Goal: Task Accomplishment & Management: Use online tool/utility

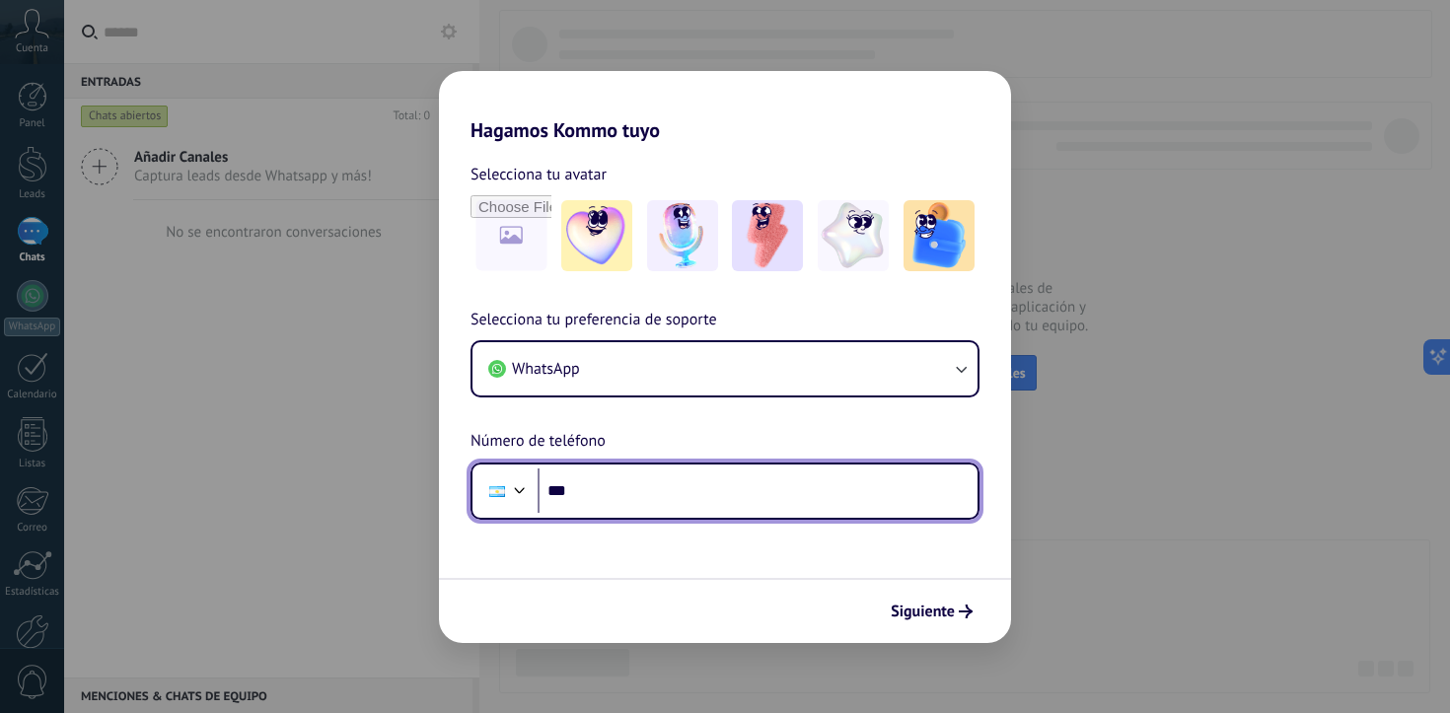
click at [620, 497] on input "***" at bounding box center [758, 491] width 440 height 45
type input "**********"
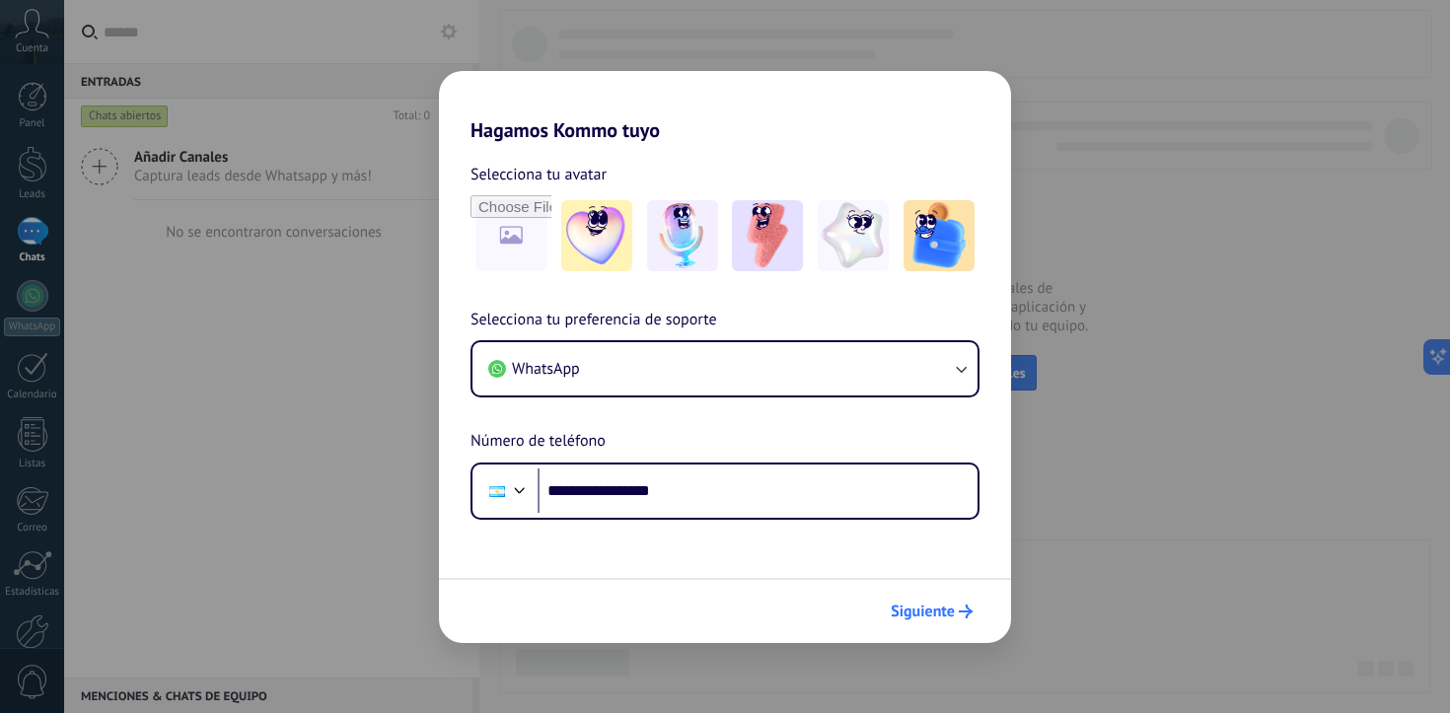
click at [946, 606] on span "Siguiente" at bounding box center [923, 612] width 64 height 14
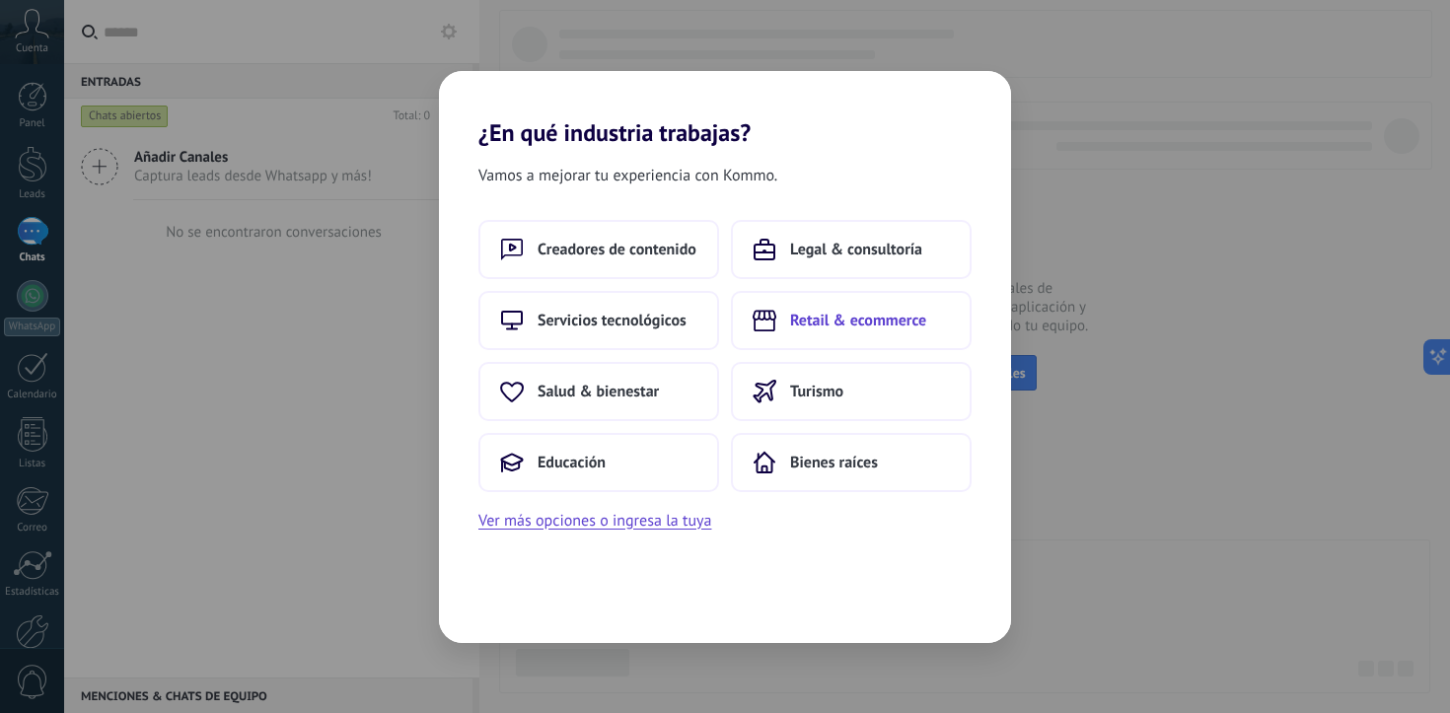
click at [821, 308] on button "Retail & ecommerce" at bounding box center [851, 320] width 241 height 59
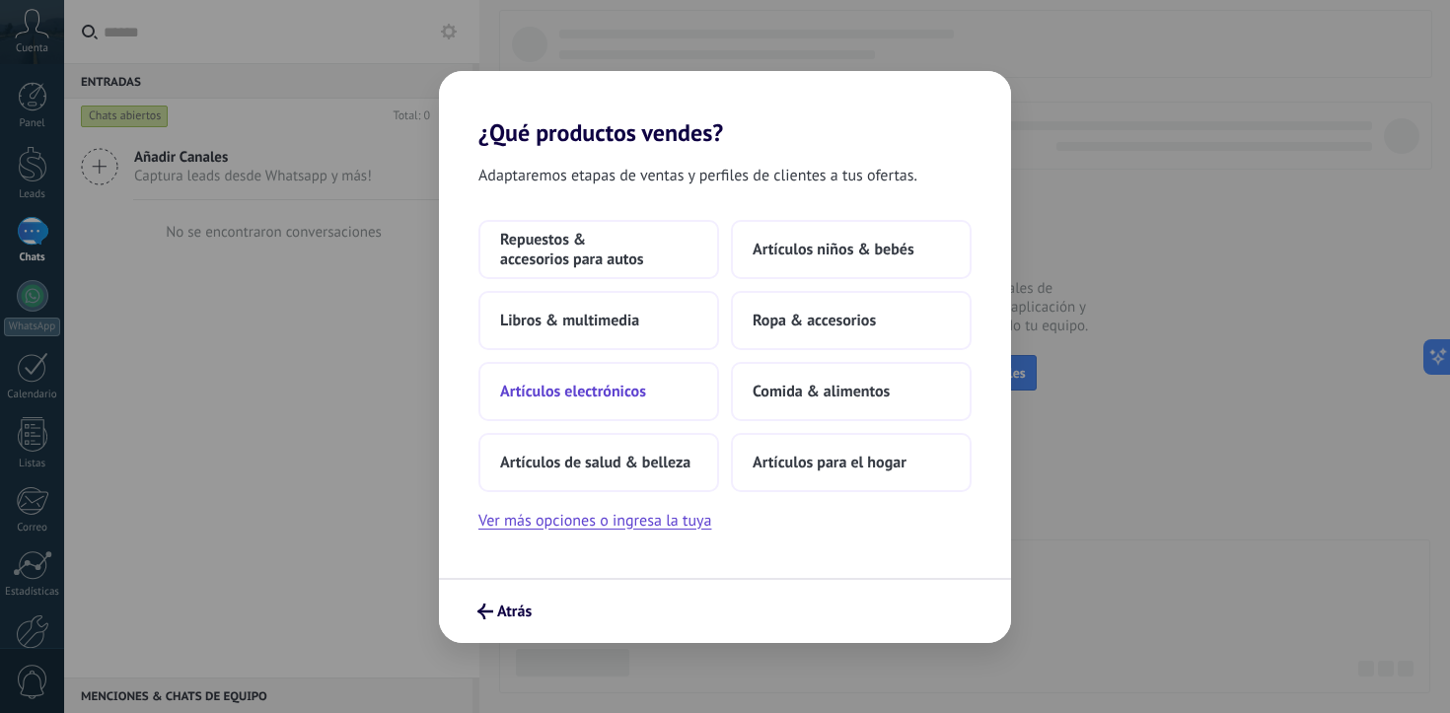
click at [619, 376] on button "Artículos electrónicos" at bounding box center [598, 391] width 241 height 59
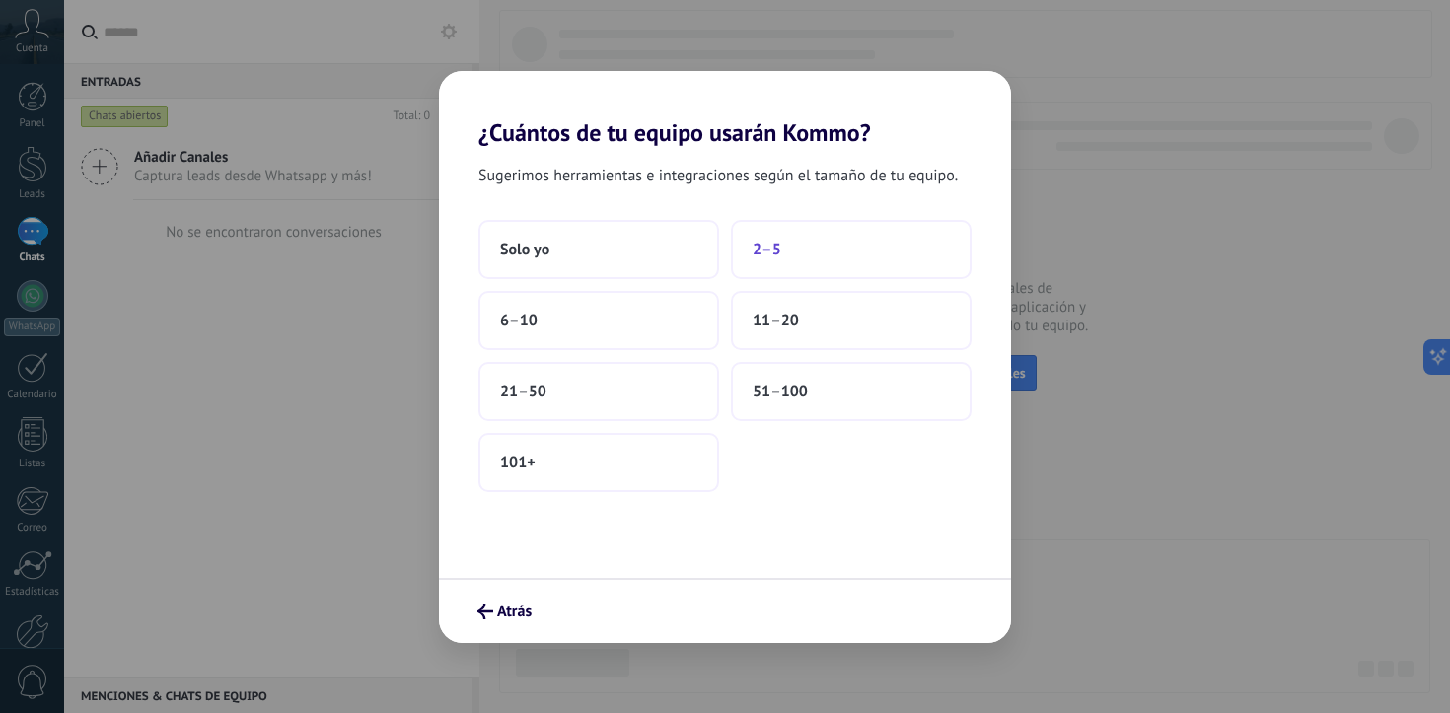
click at [842, 252] on button "2–5" at bounding box center [851, 249] width 241 height 59
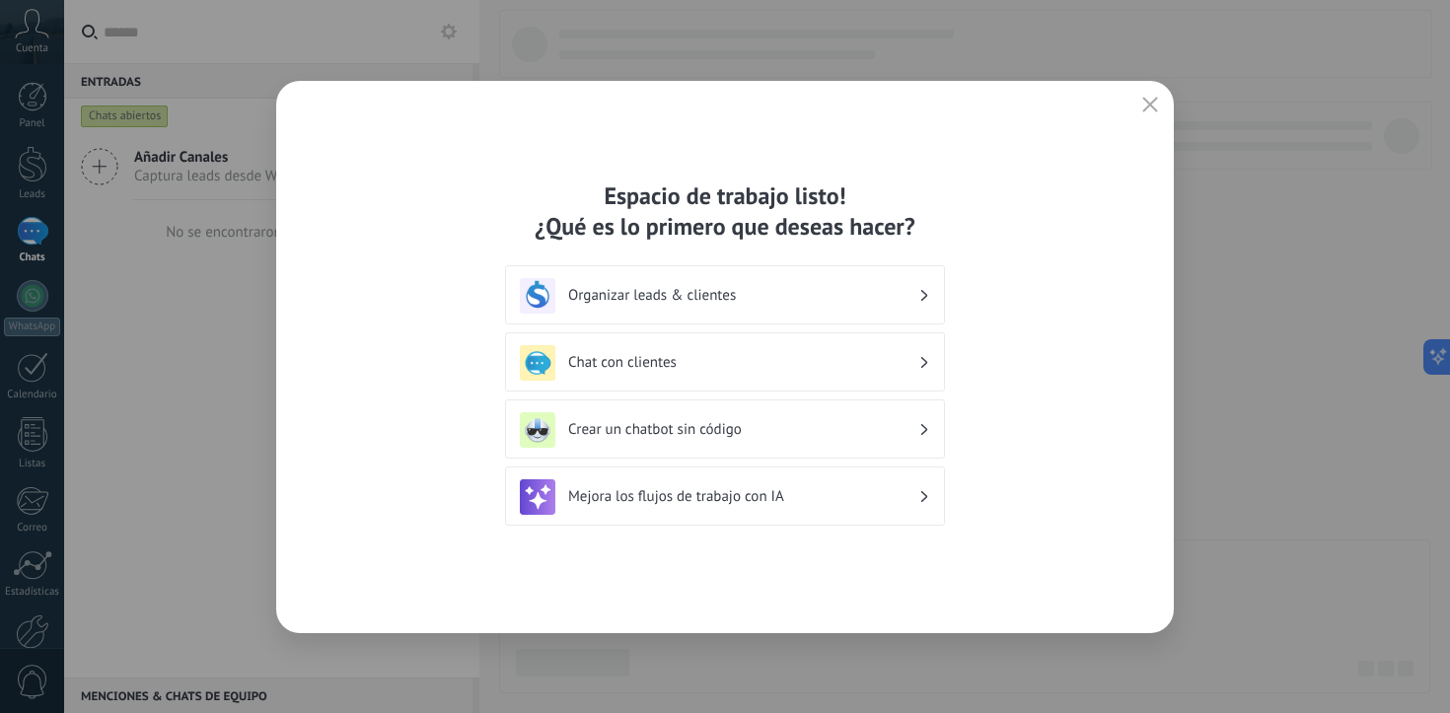
click at [853, 290] on h3 "Organizar leads & clientes" at bounding box center [743, 295] width 350 height 19
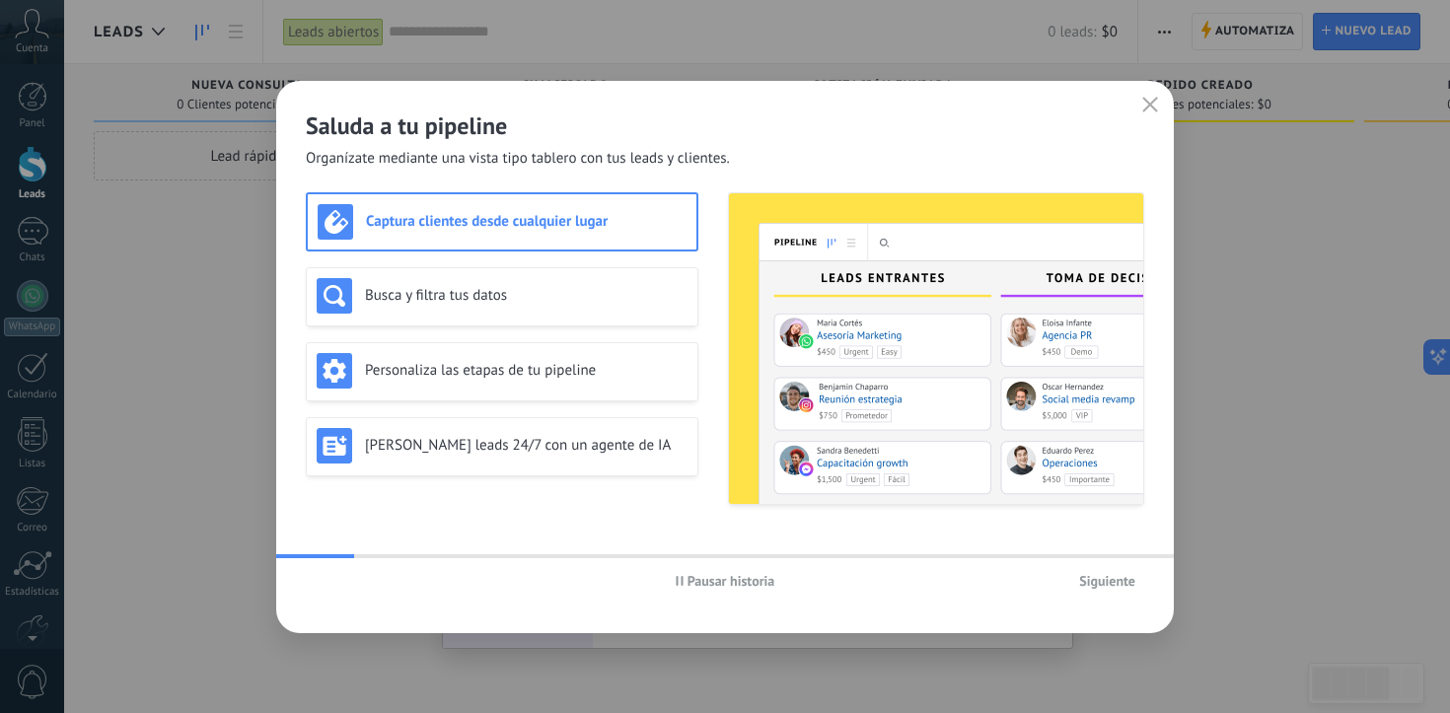
click at [1100, 576] on span "Siguiente" at bounding box center [1107, 581] width 56 height 14
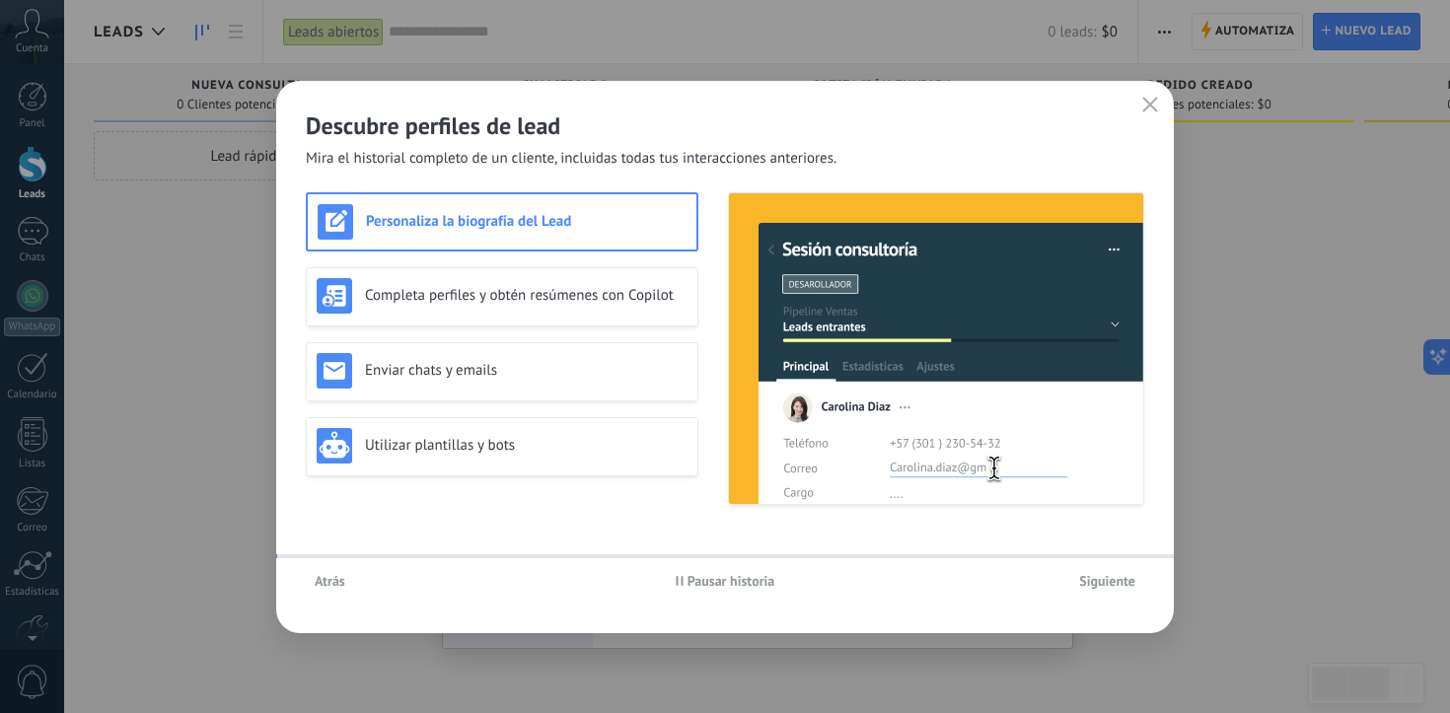
click at [1100, 576] on span "Siguiente" at bounding box center [1107, 581] width 56 height 14
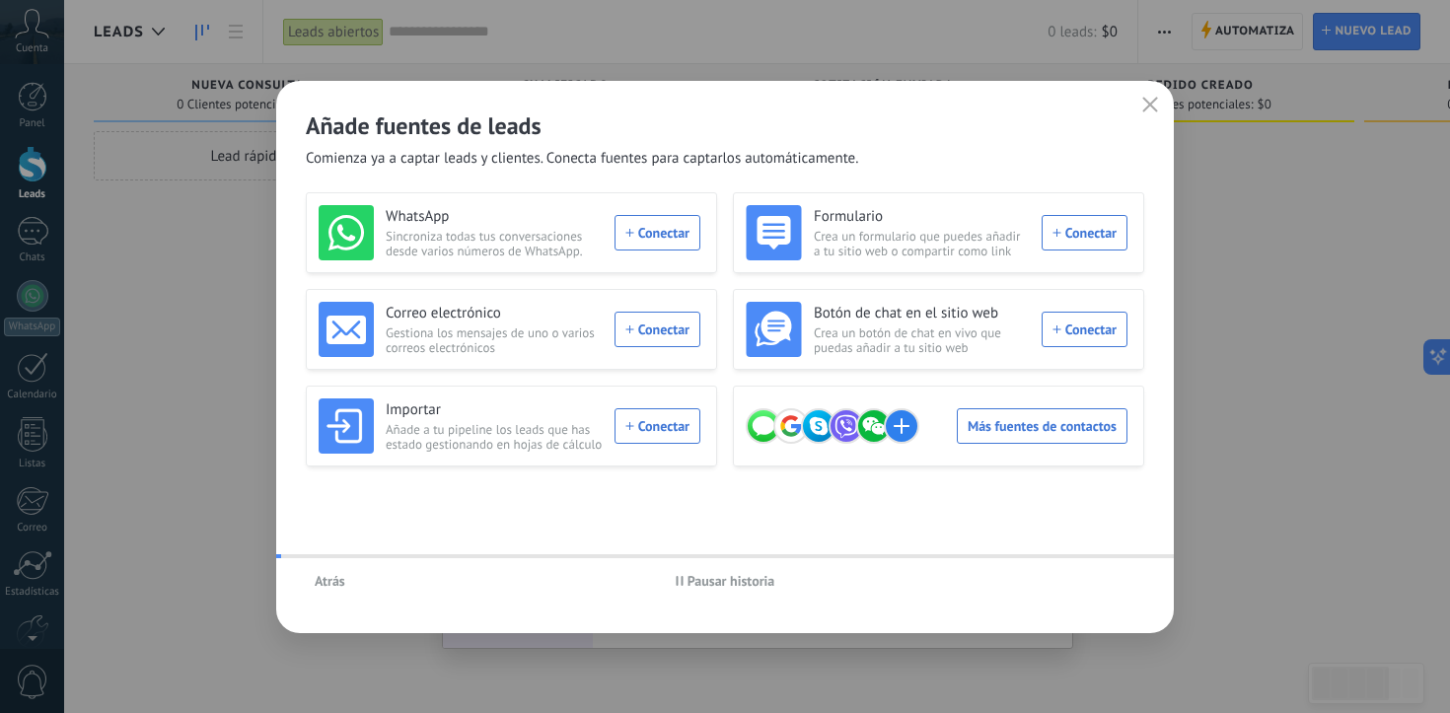
click at [1100, 576] on div "Atrás Pausar historia" at bounding box center [725, 580] width 898 height 45
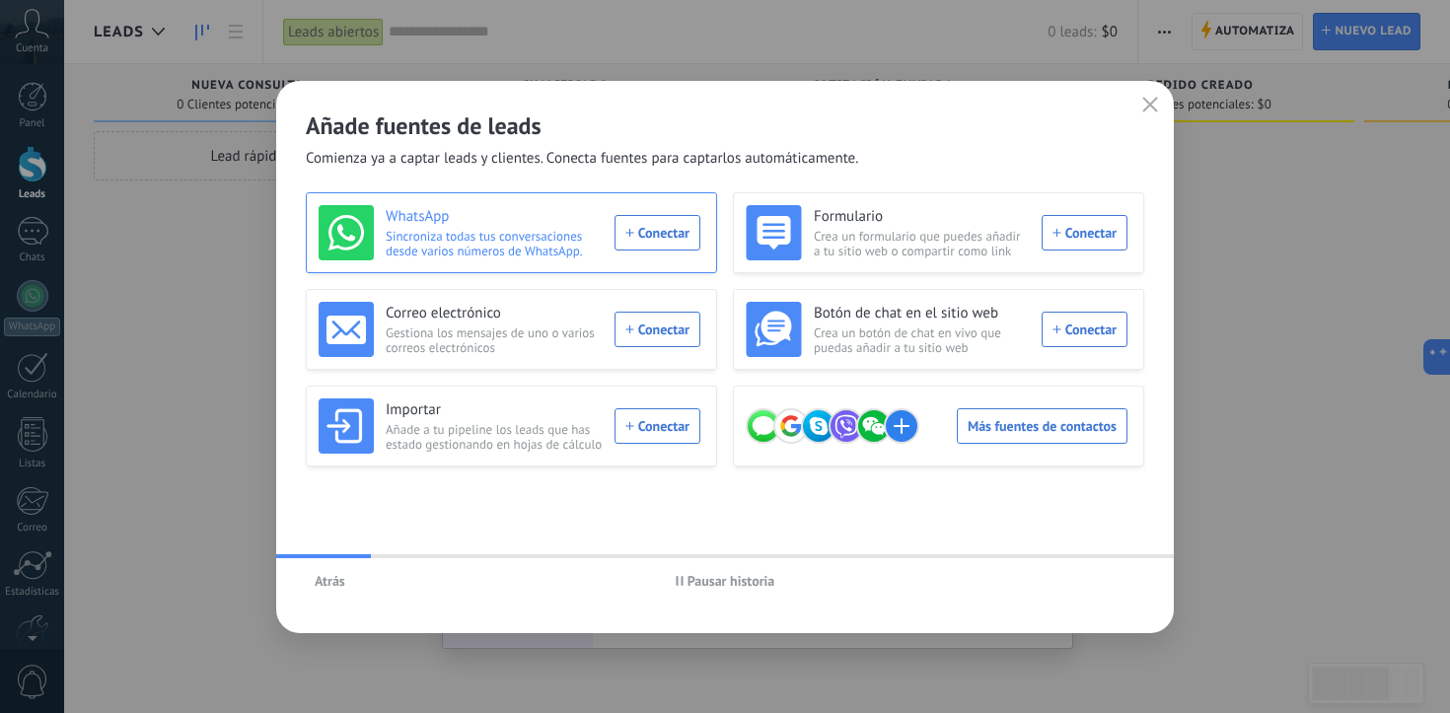
click at [645, 248] on div "WhatsApp Sincroniza todas tus conversaciones desde varios números de WhatsApp. …" at bounding box center [510, 232] width 382 height 55
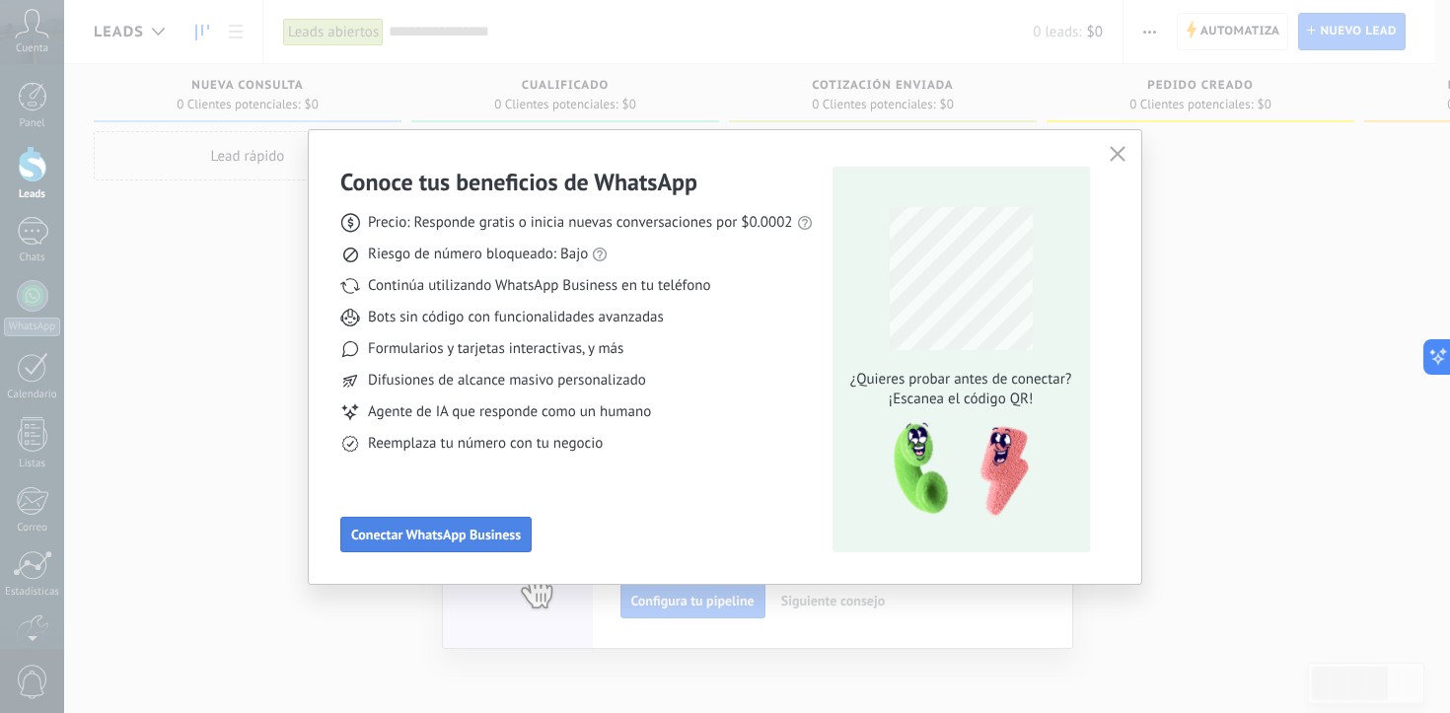
click at [478, 523] on button "Conectar WhatsApp Business" at bounding box center [435, 535] width 191 height 36
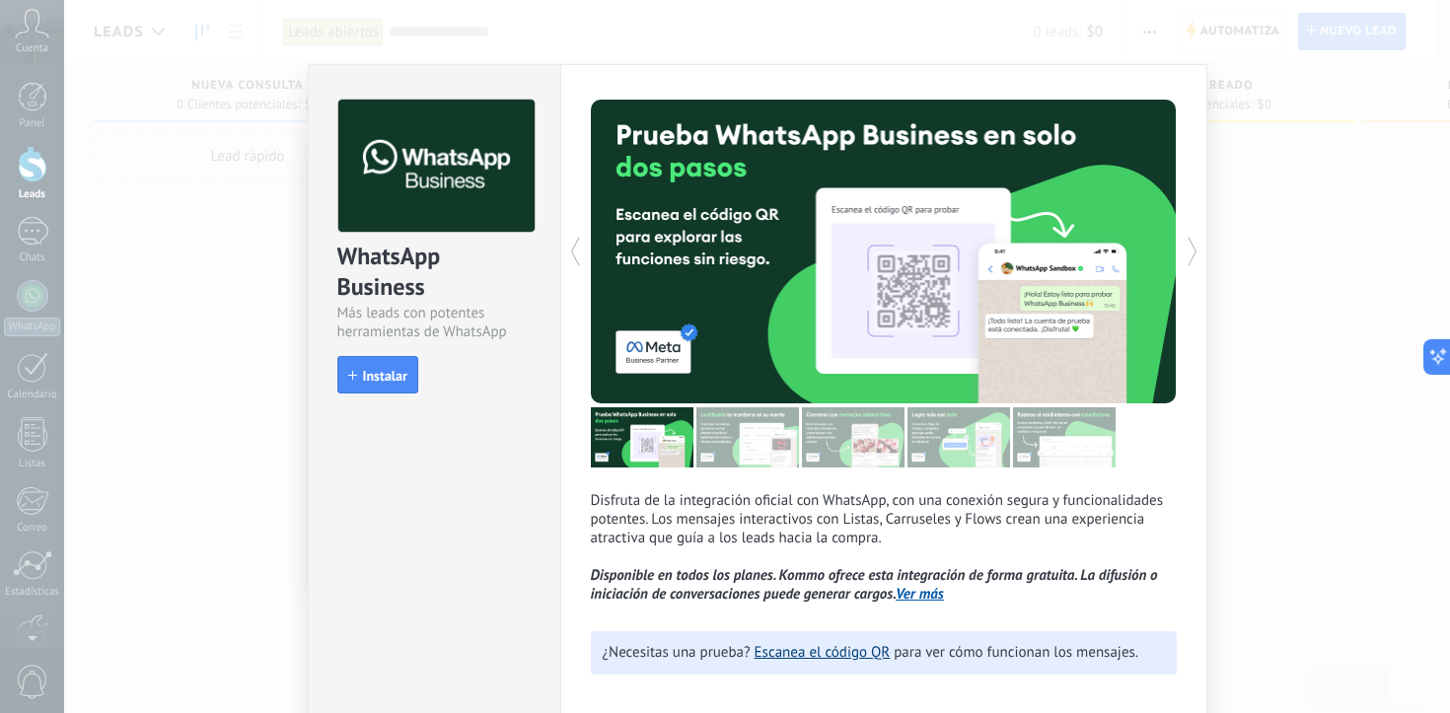
click at [829, 662] on link "Escanea el código QR" at bounding box center [823, 652] width 136 height 19
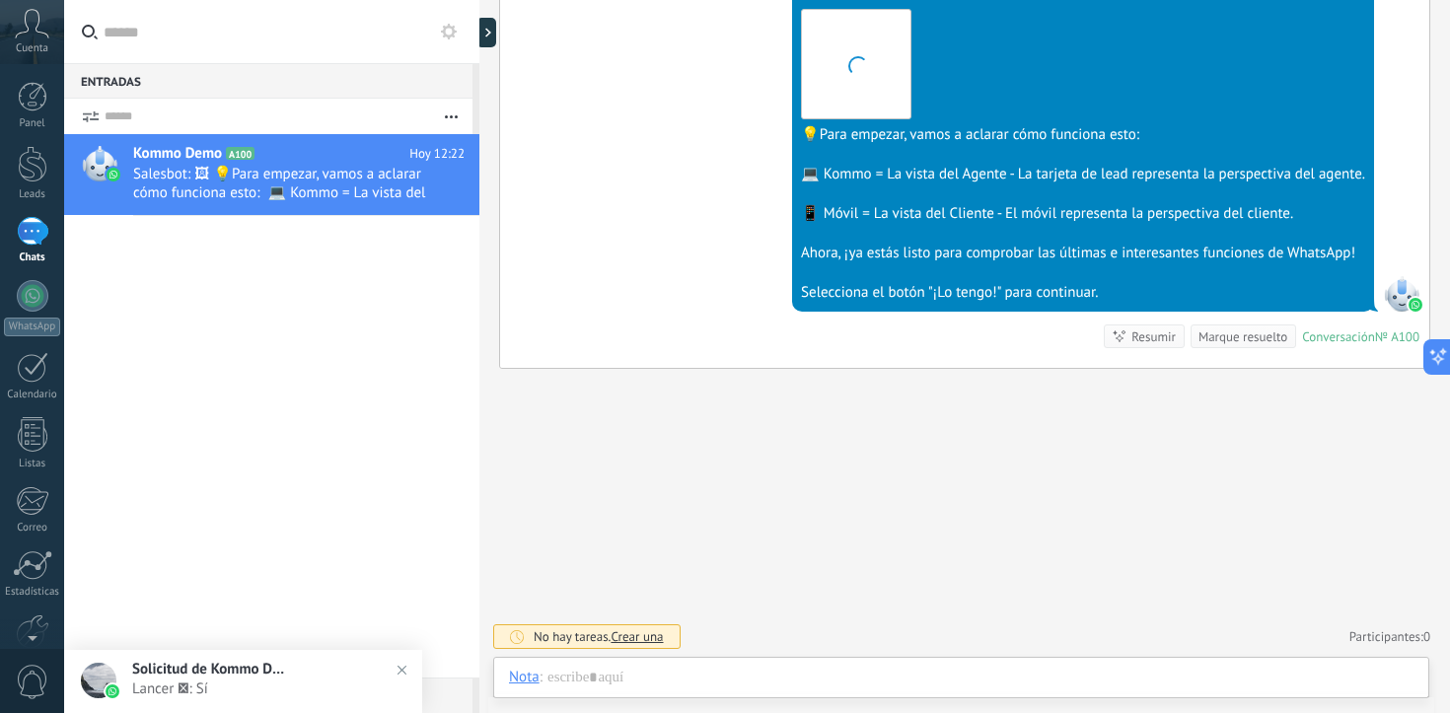
scroll to position [593, 0]
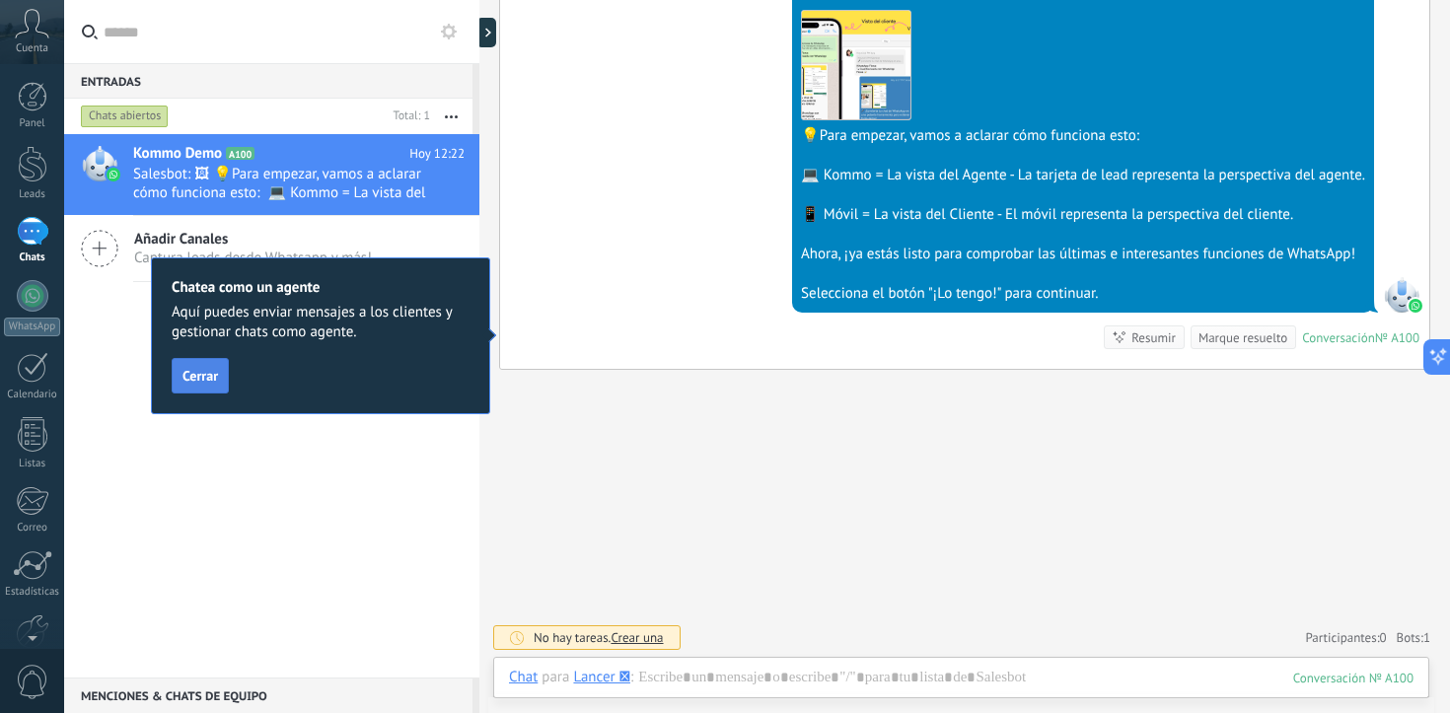
click at [209, 382] on span "Cerrar" at bounding box center [200, 376] width 36 height 14
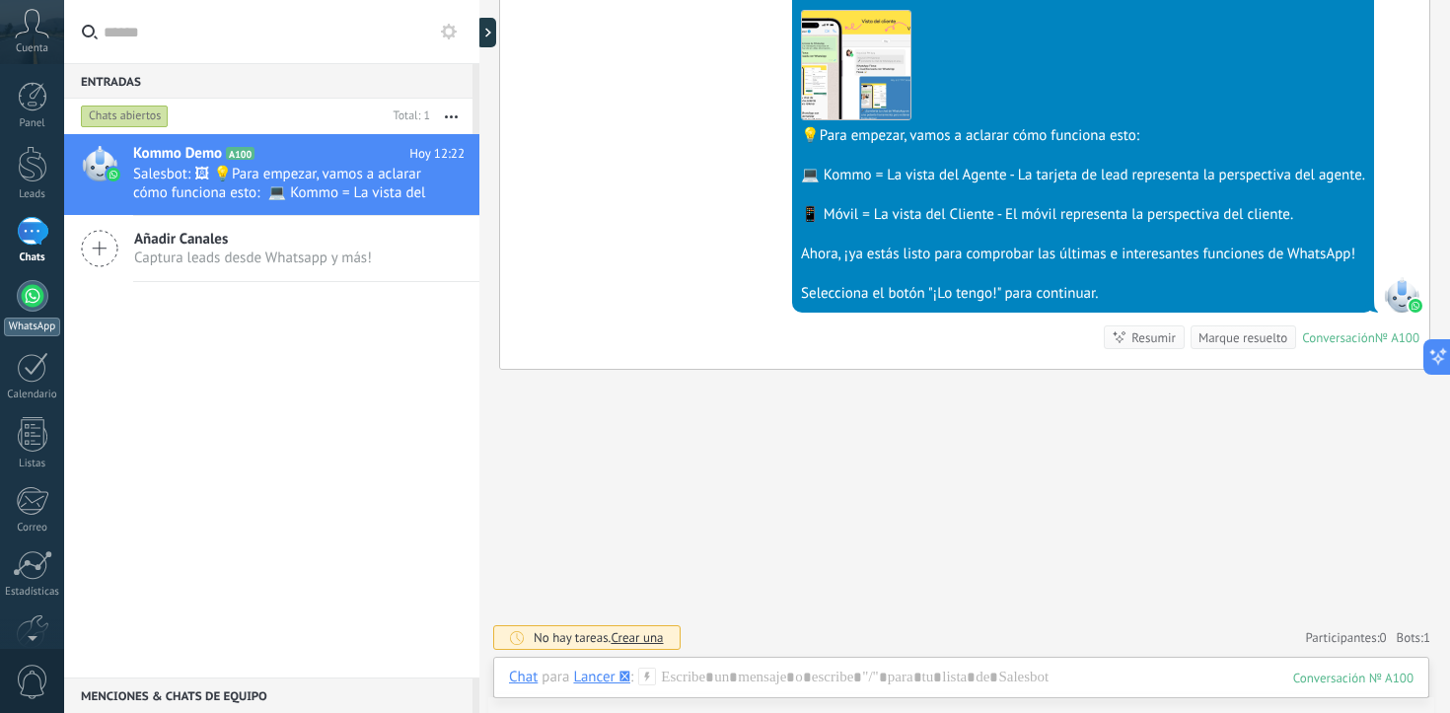
click at [43, 306] on div at bounding box center [33, 296] width 32 height 32
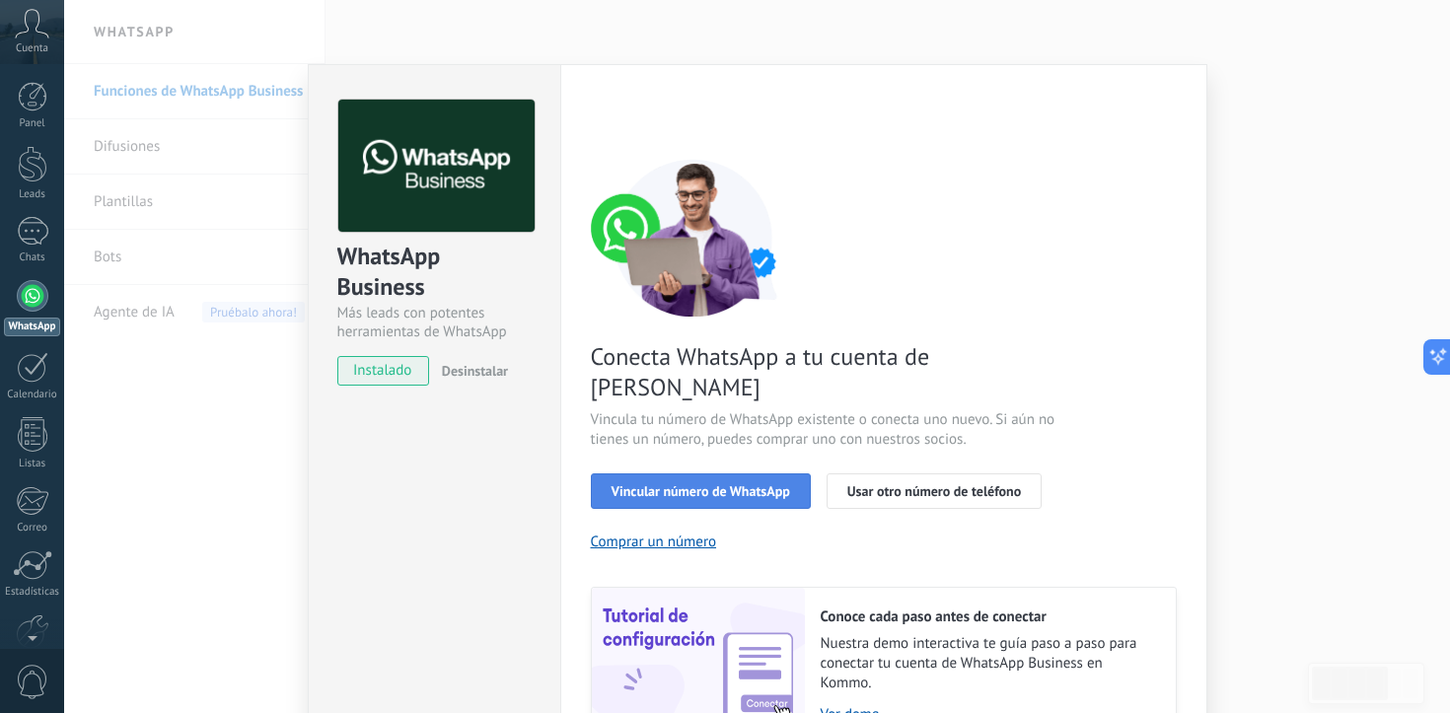
click at [717, 484] on span "Vincular número de WhatsApp" at bounding box center [701, 491] width 179 height 14
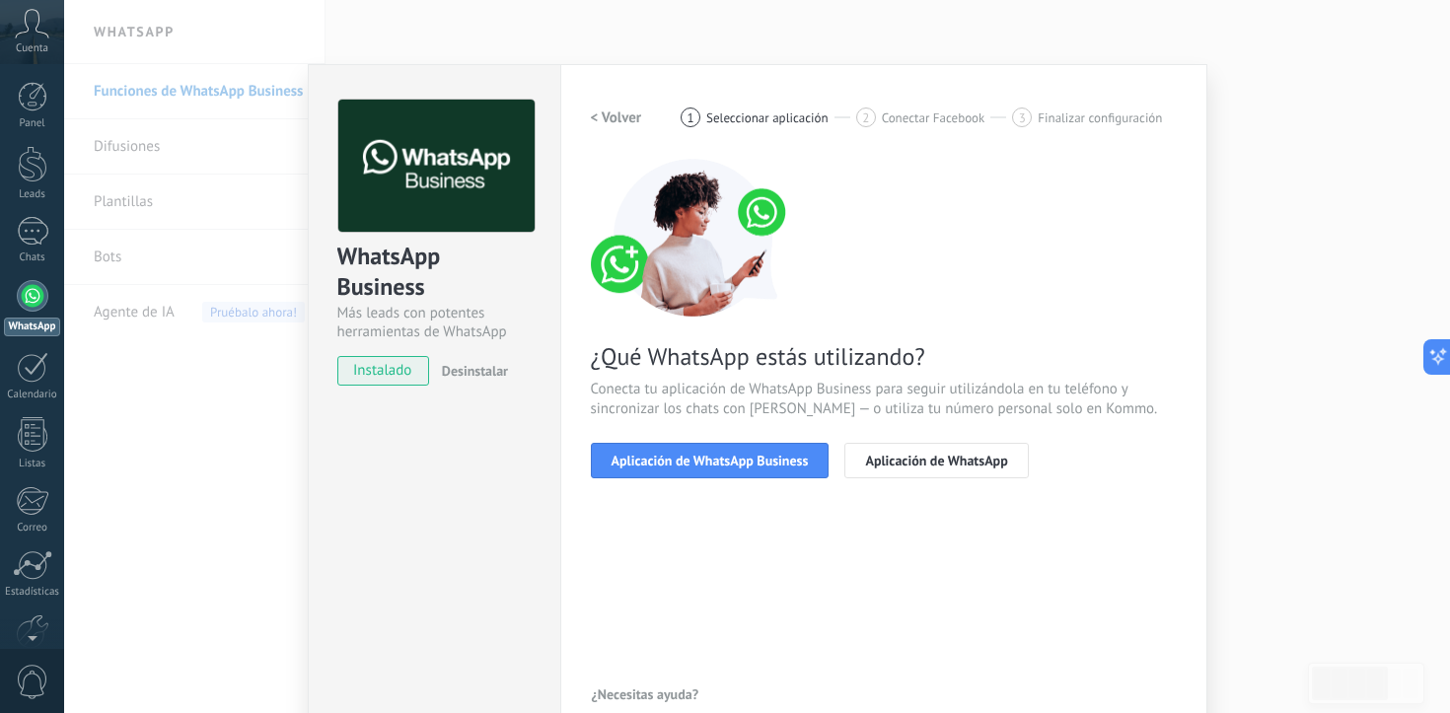
click at [717, 462] on span "Aplicación de WhatsApp Business" at bounding box center [710, 461] width 197 height 14
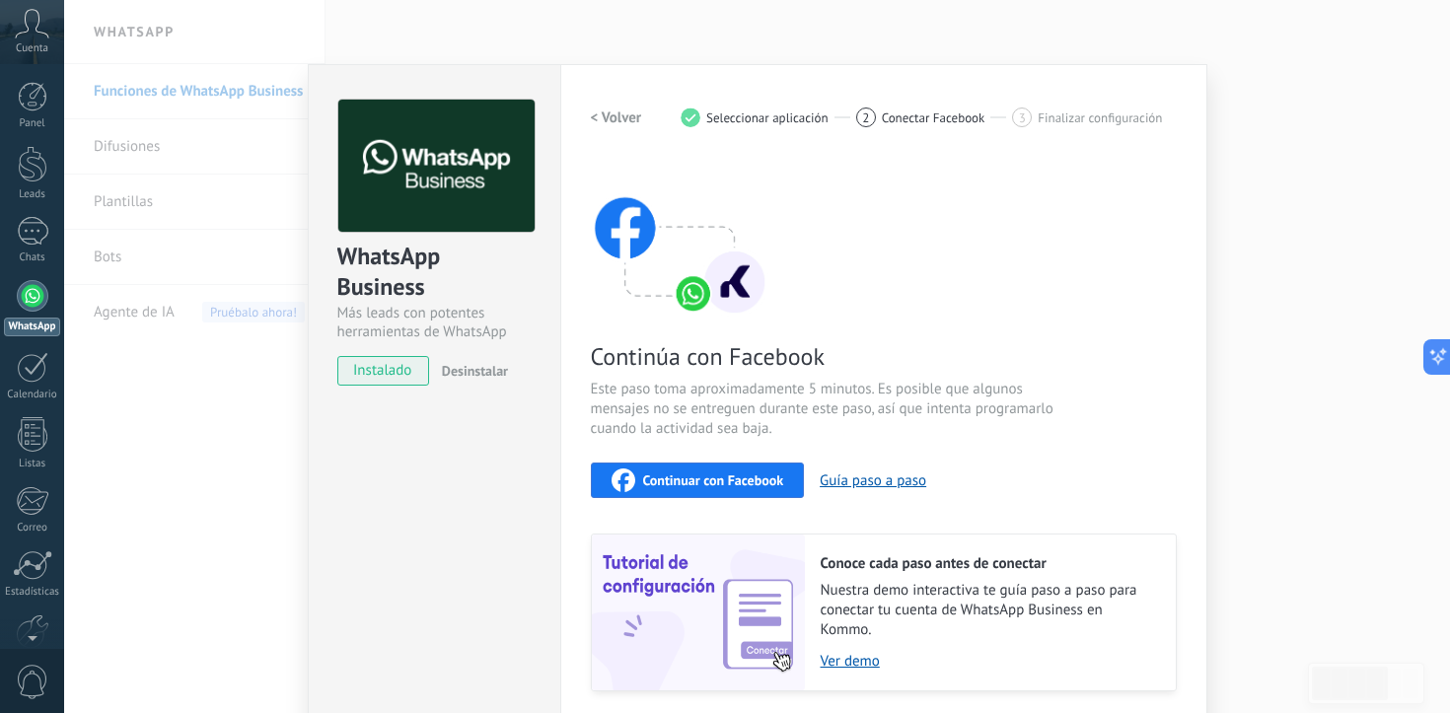
click at [717, 463] on button "Continuar con Facebook" at bounding box center [698, 481] width 214 height 36
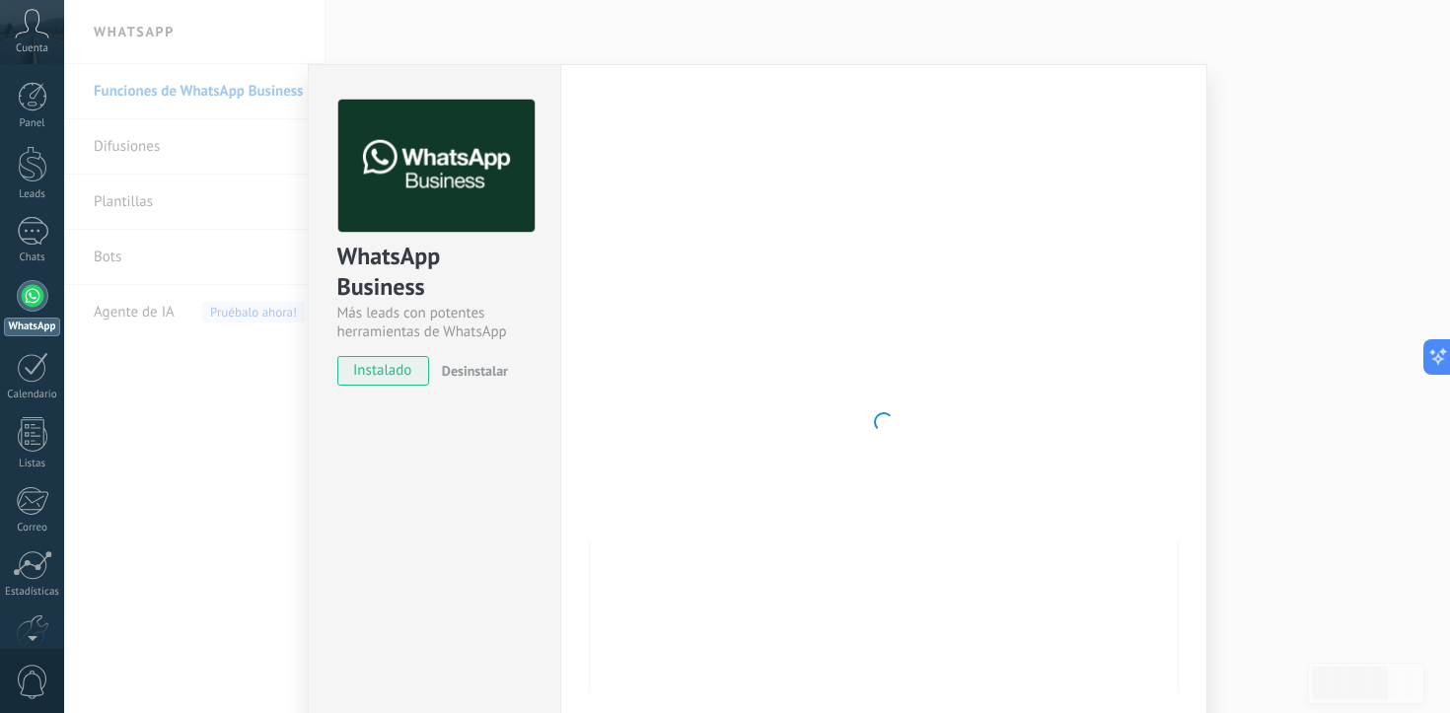
drag, startPoint x: 358, startPoint y: 350, endPoint x: 374, endPoint y: 363, distance: 20.3
click at [359, 350] on div "WhatsApp Business Más leads con potentes herramientas de WhatsApp instalado Des…" at bounding box center [435, 233] width 252 height 336
click at [377, 364] on span "instalado" at bounding box center [383, 371] width 90 height 30
click at [595, 369] on div at bounding box center [884, 422] width 586 height 645
click at [141, 360] on div "WhatsApp Business Más leads con potentes herramientas de WhatsApp instalado Des…" at bounding box center [757, 356] width 1386 height 713
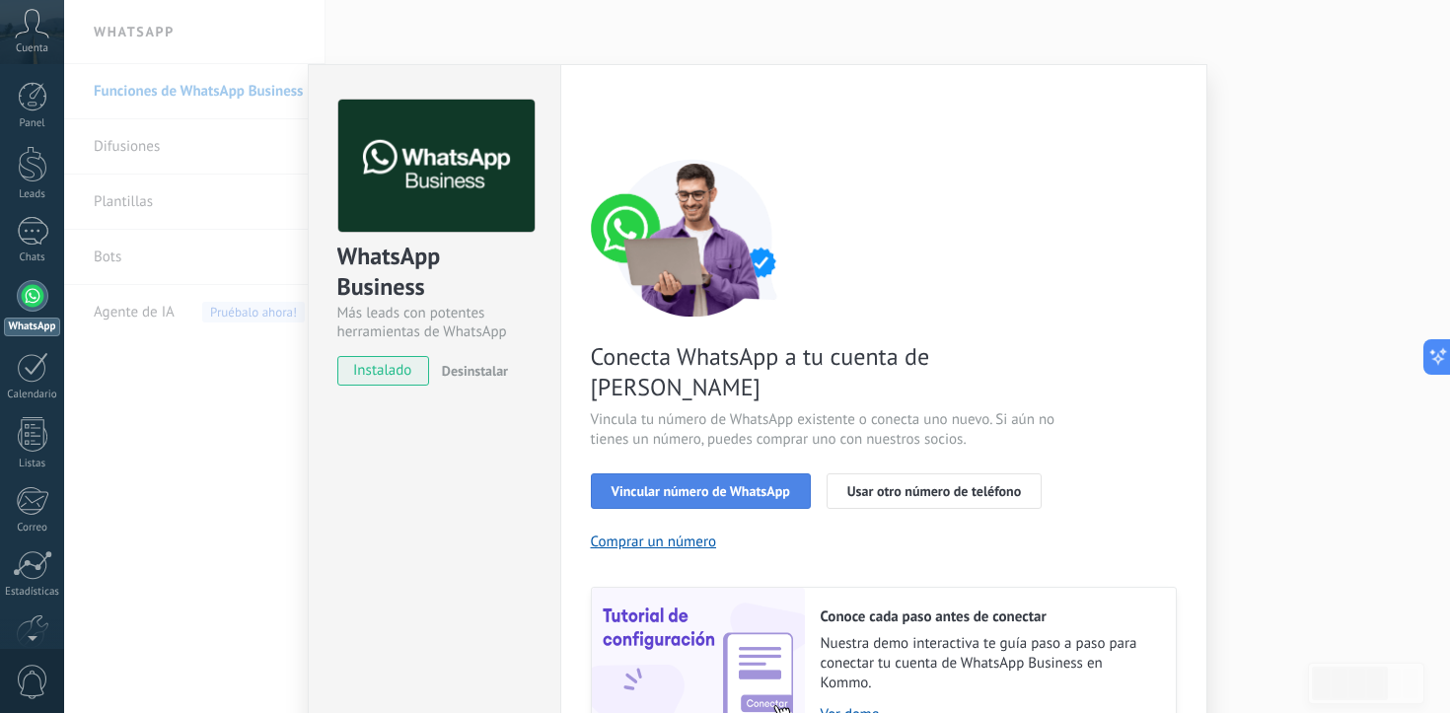
click at [764, 473] on button "Vincular número de WhatsApp" at bounding box center [701, 491] width 220 height 36
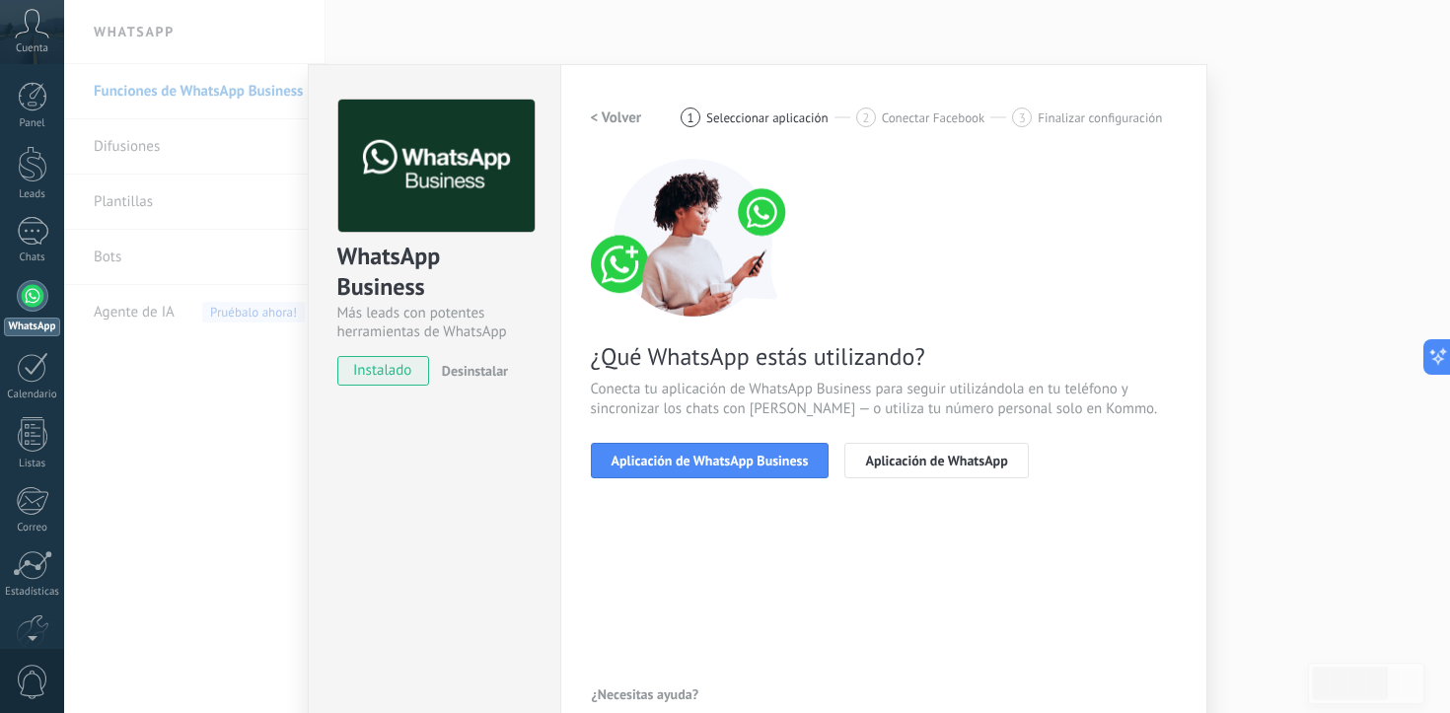
click at [764, 443] on button "Aplicación de WhatsApp Business" at bounding box center [710, 461] width 239 height 36
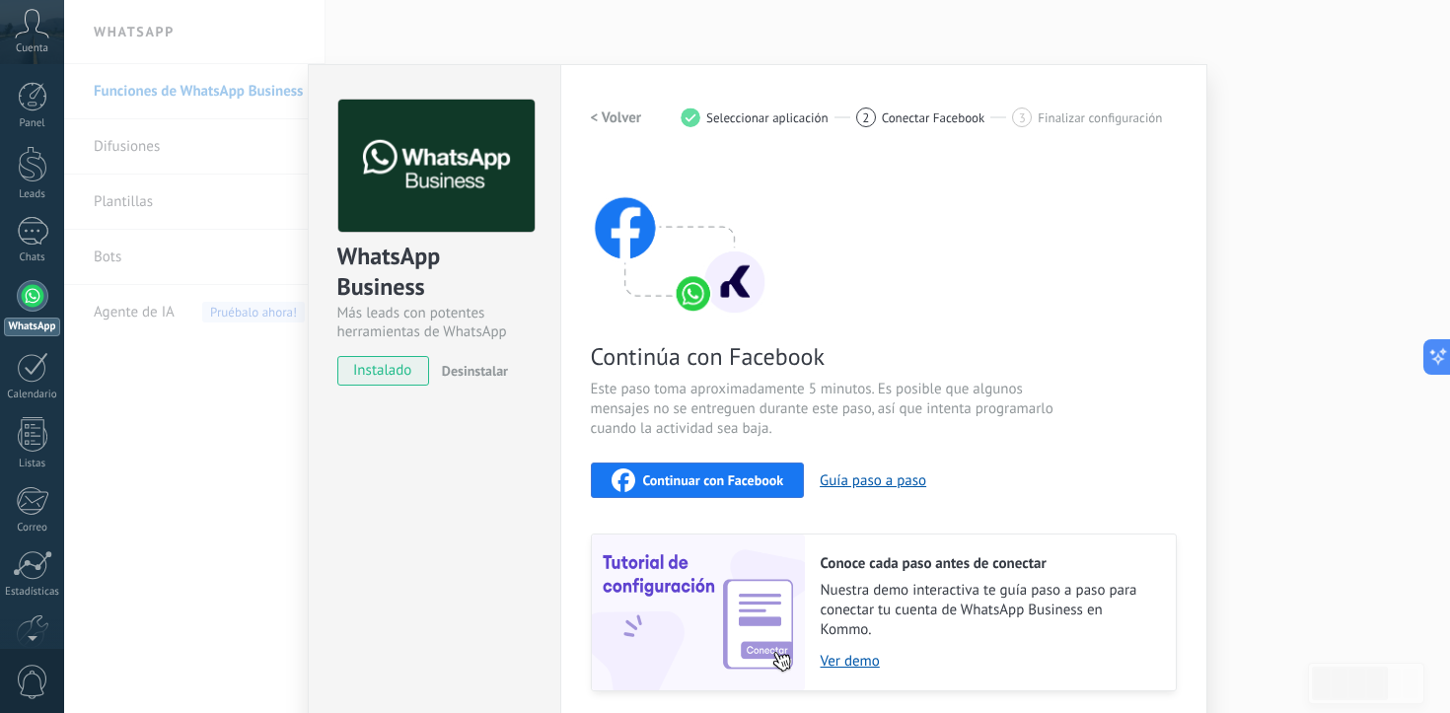
click at [755, 499] on div "Continúa con Facebook Este paso toma aproximadamente 5 minutos. Es posible que …" at bounding box center [884, 425] width 586 height 533
click at [769, 467] on button "Continuar con Facebook" at bounding box center [698, 481] width 214 height 36
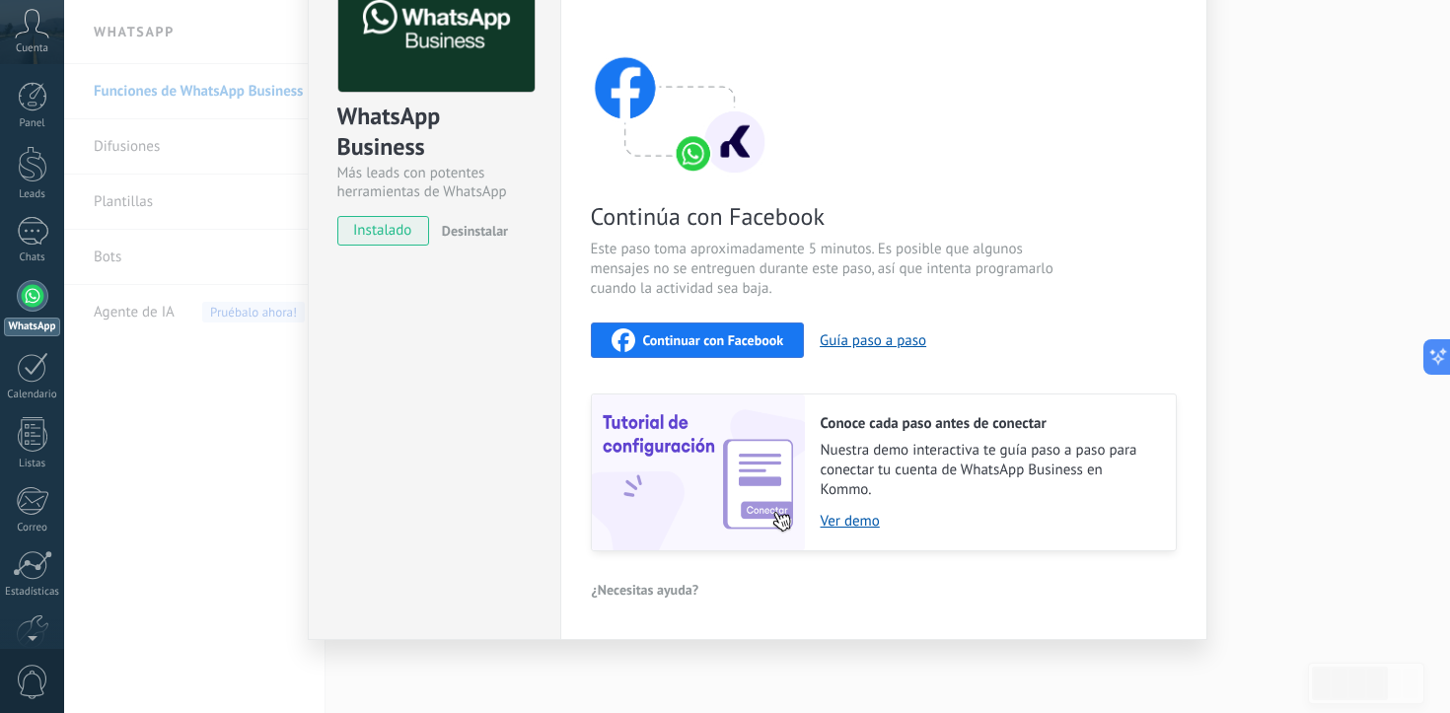
click at [1247, 180] on div "WhatsApp Business Más leads con potentes herramientas de WhatsApp instalado Des…" at bounding box center [757, 356] width 1386 height 713
